Goal: Transaction & Acquisition: Download file/media

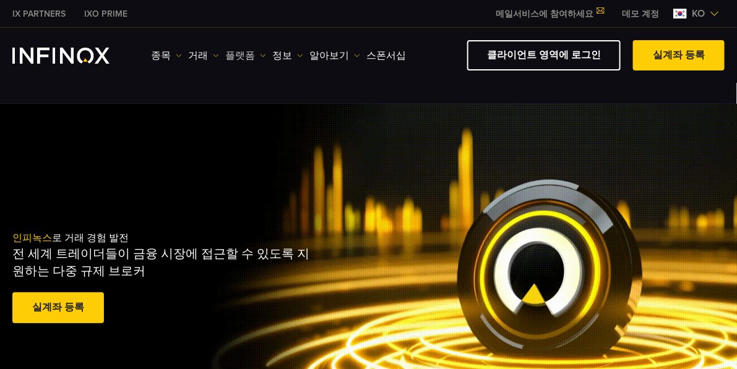
click at [266, 48] on link "플랫폼" at bounding box center [245, 55] width 41 height 15
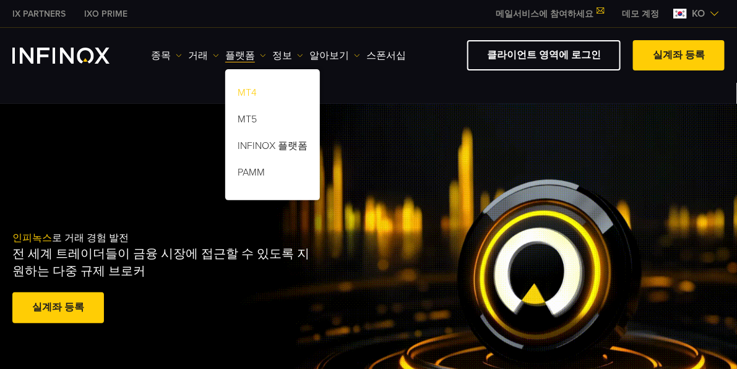
click at [288, 85] on link "MT4" at bounding box center [272, 95] width 95 height 27
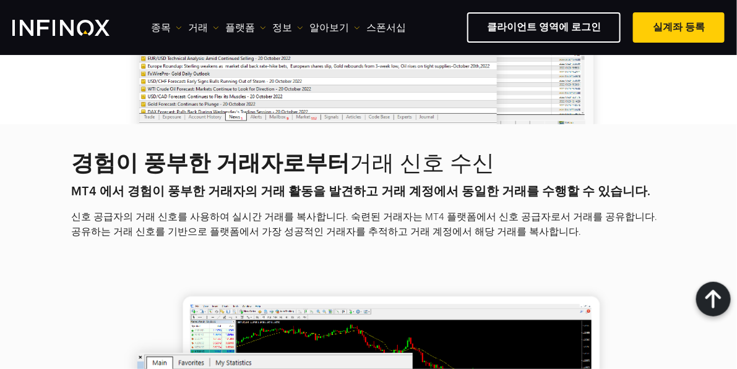
scroll to position [2336, 0]
